Goal: Task Accomplishment & Management: Manage account settings

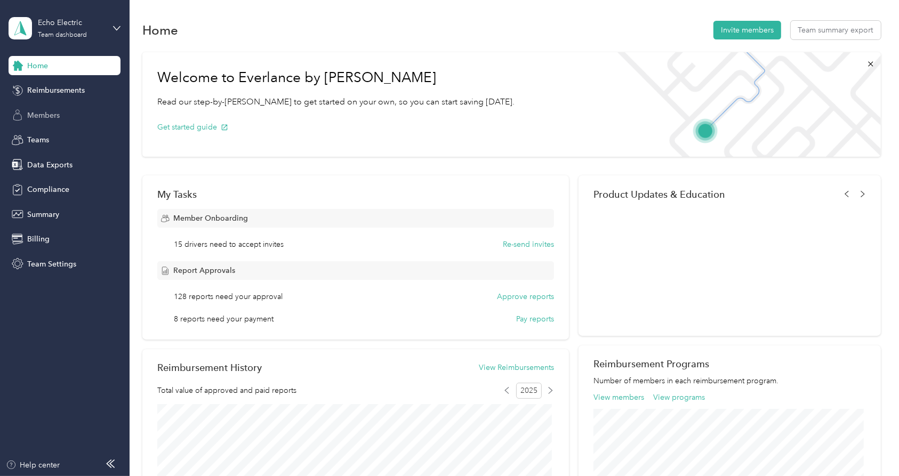
click at [55, 111] on span "Members" at bounding box center [43, 115] width 33 height 11
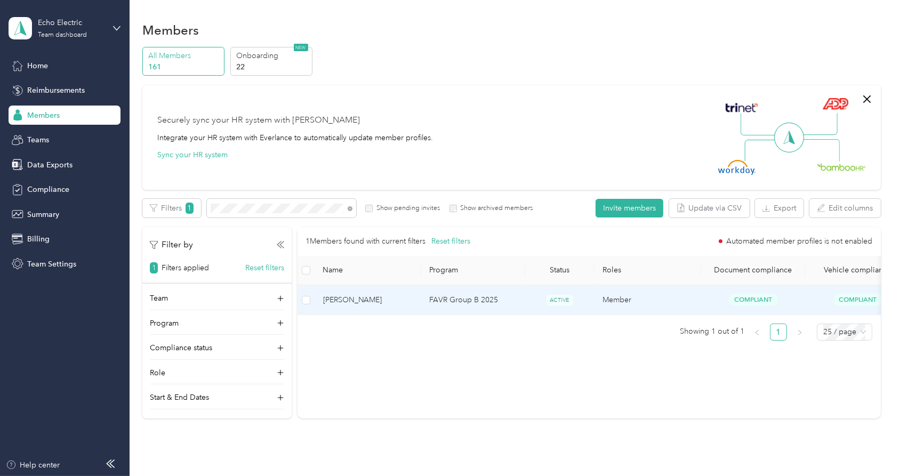
click at [367, 298] on span "David R. Muench" at bounding box center [368, 300] width 90 height 12
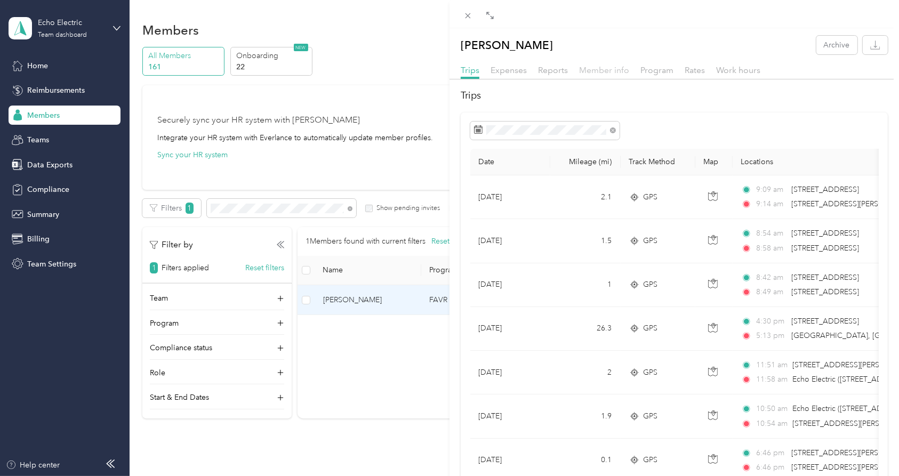
click at [607, 70] on span "Member info" at bounding box center [604, 70] width 50 height 10
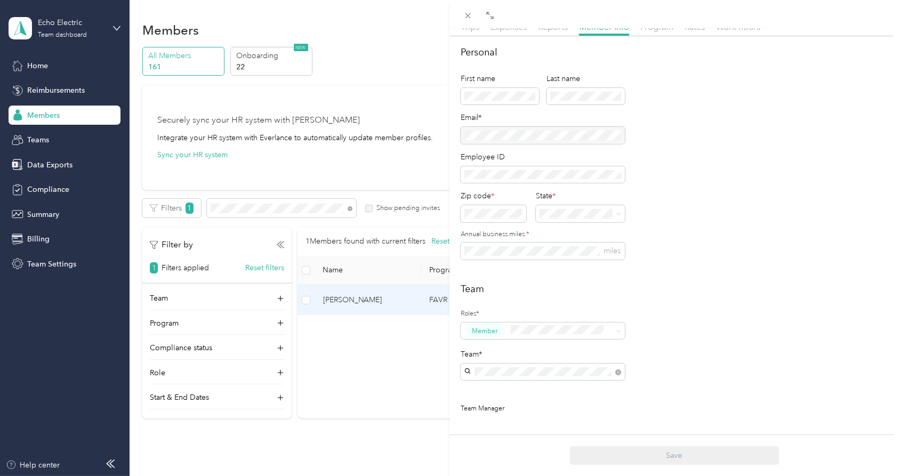
scroll to position [118, 0]
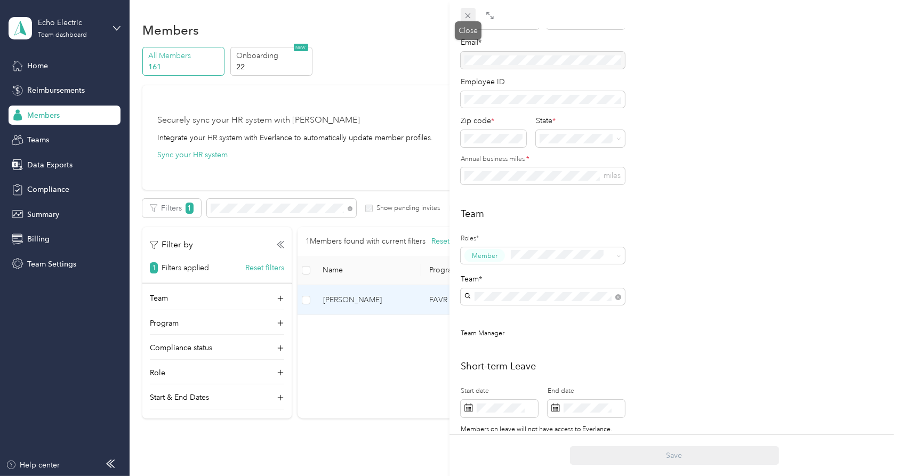
click at [469, 13] on icon at bounding box center [467, 15] width 9 height 9
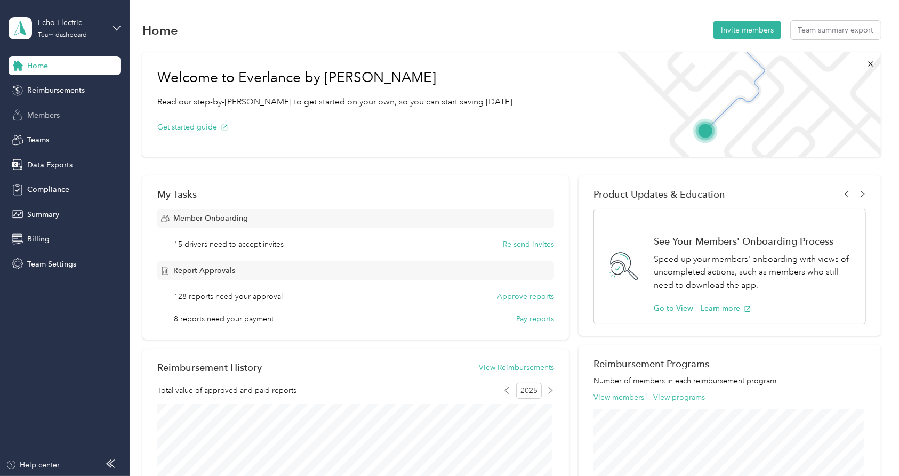
click at [53, 109] on div "Members" at bounding box center [65, 115] width 112 height 19
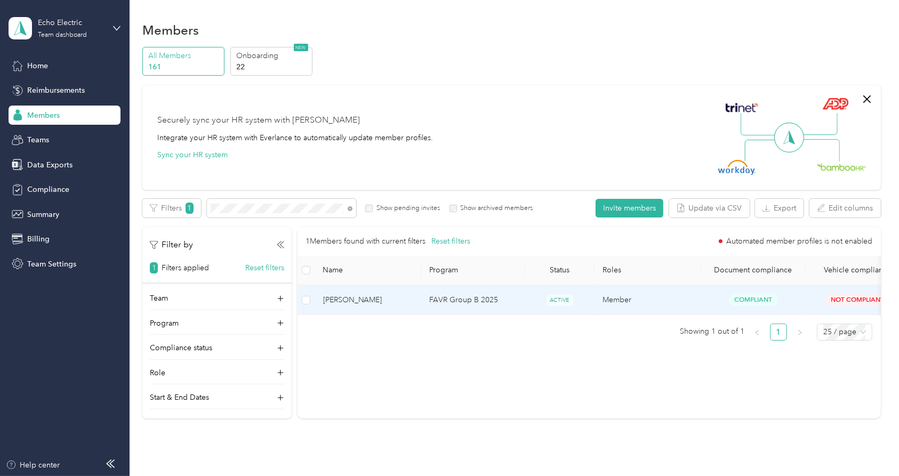
click at [380, 298] on span "[PERSON_NAME]" at bounding box center [368, 300] width 90 height 12
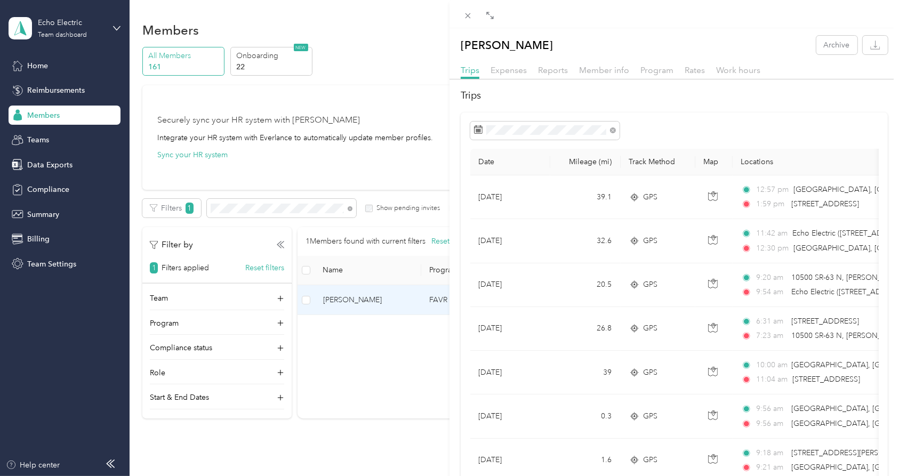
click at [611, 75] on div "Member info" at bounding box center [604, 70] width 50 height 13
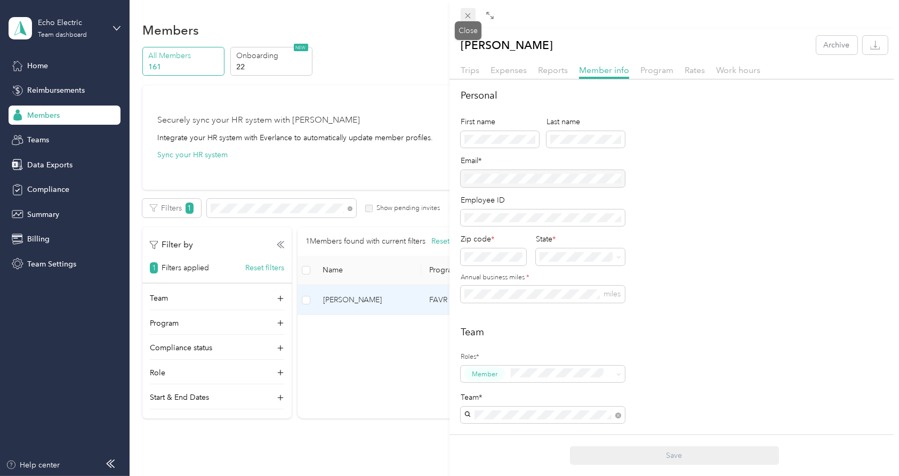
click at [463, 14] on icon at bounding box center [467, 15] width 9 height 9
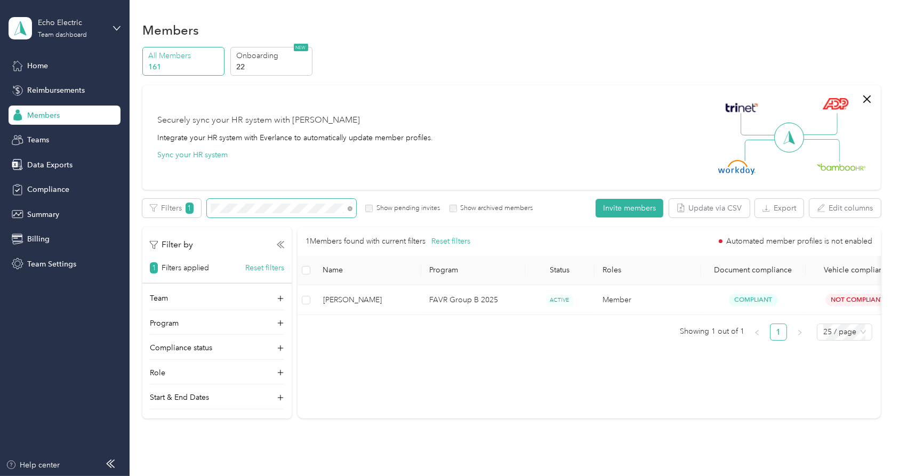
click at [133, 211] on div "Members All Members 161 Onboarding 22 NEW Securely sync your HR system with Eve…" at bounding box center [512, 243] width 764 height 486
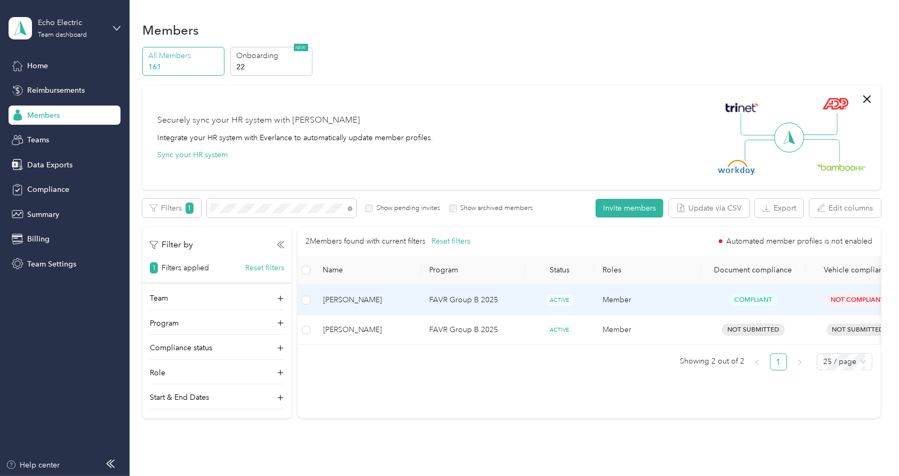
click at [356, 299] on span "[PERSON_NAME]" at bounding box center [368, 300] width 90 height 12
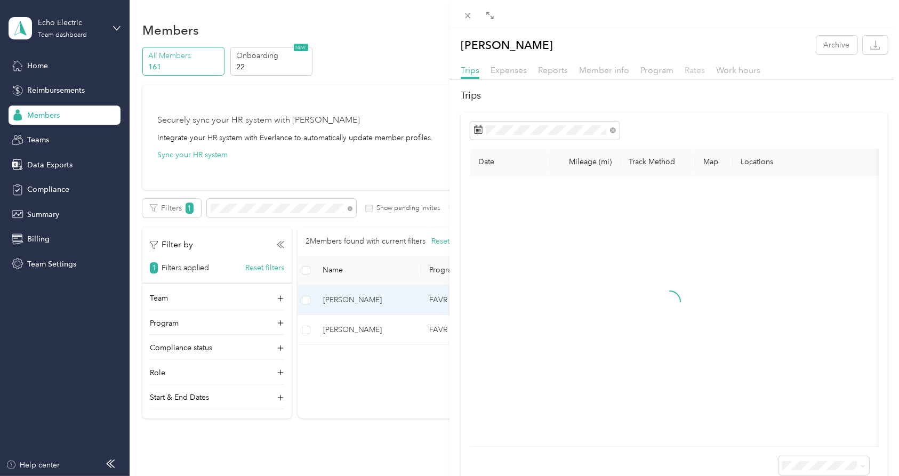
click at [695, 69] on span "Rates" at bounding box center [694, 70] width 20 height 10
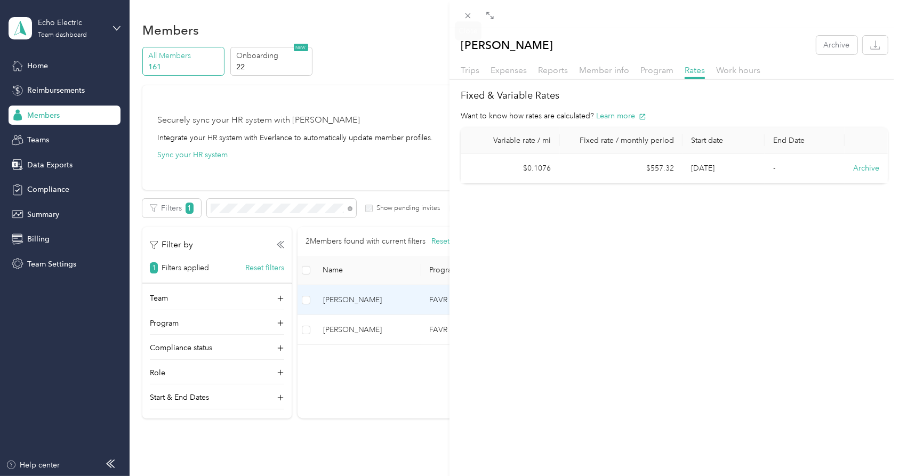
click at [470, 20] on span at bounding box center [468, 15] width 15 height 15
